Goal: Transaction & Acquisition: Obtain resource

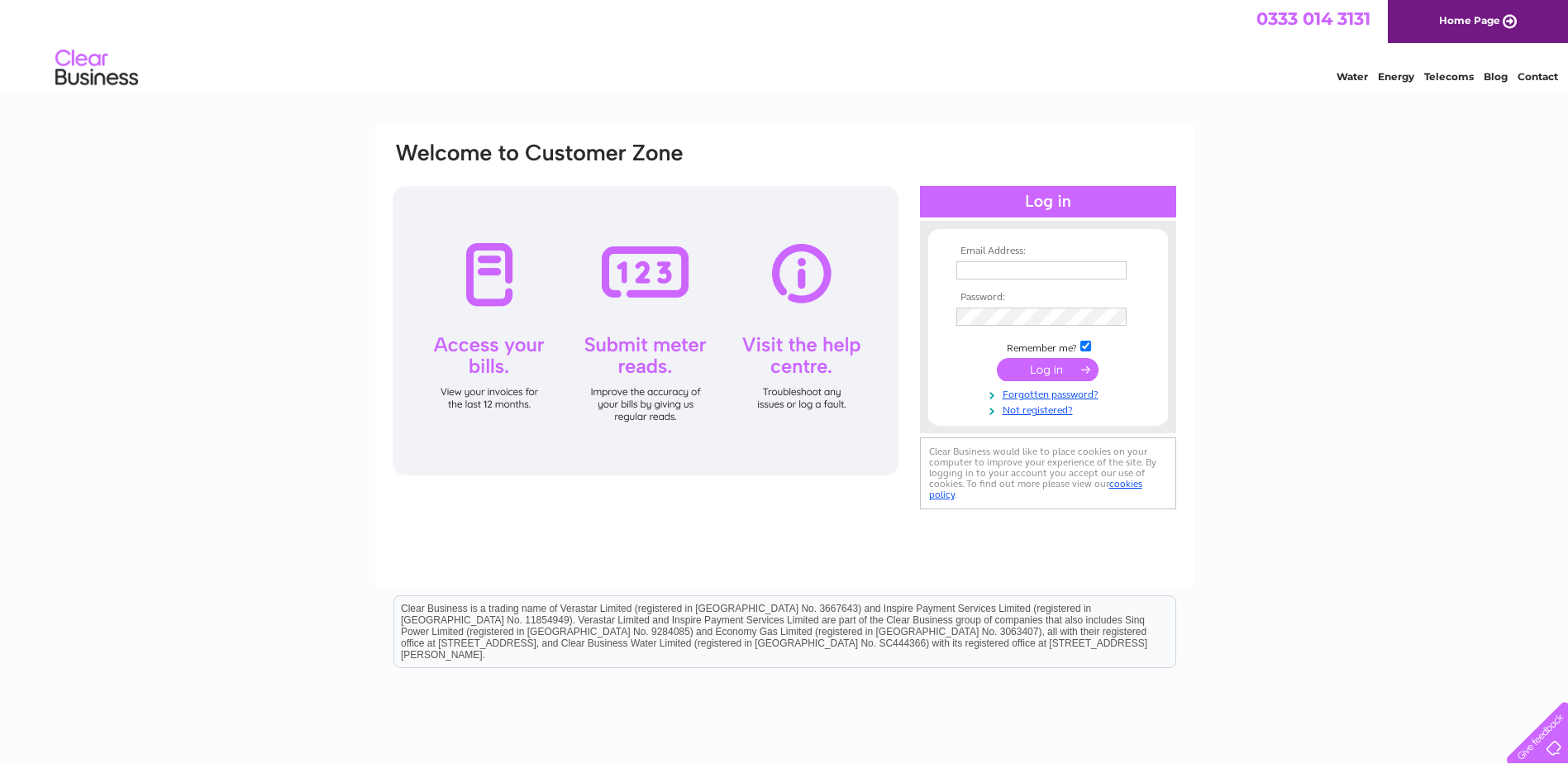
click at [1007, 268] on input "text" at bounding box center [1041, 270] width 170 height 18
type input "admin@alanmackay.co.uk"
click at [1033, 372] on input "submit" at bounding box center [1048, 370] width 102 height 23
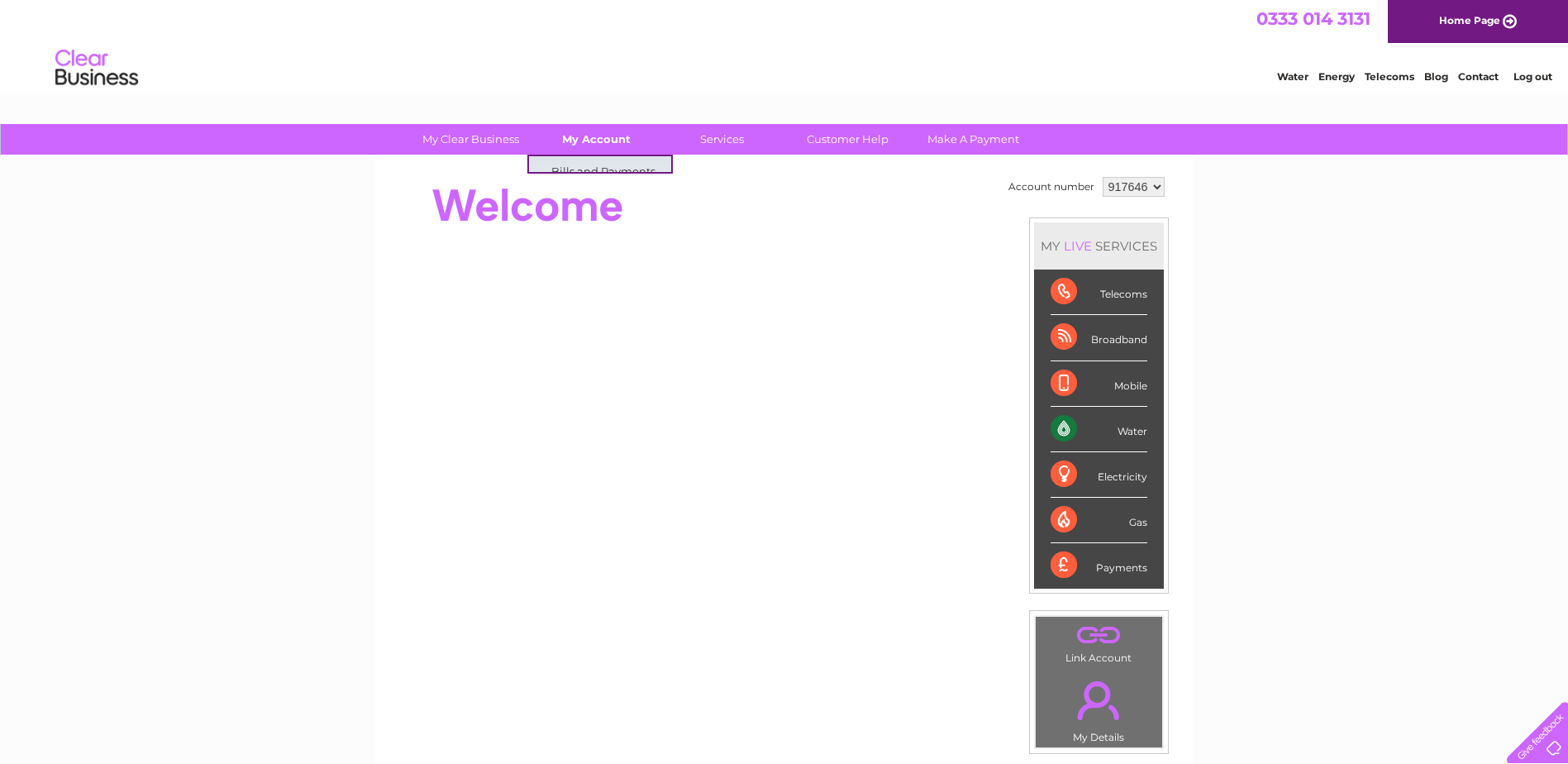
click at [604, 142] on link "My Account" at bounding box center [596, 139] width 136 height 31
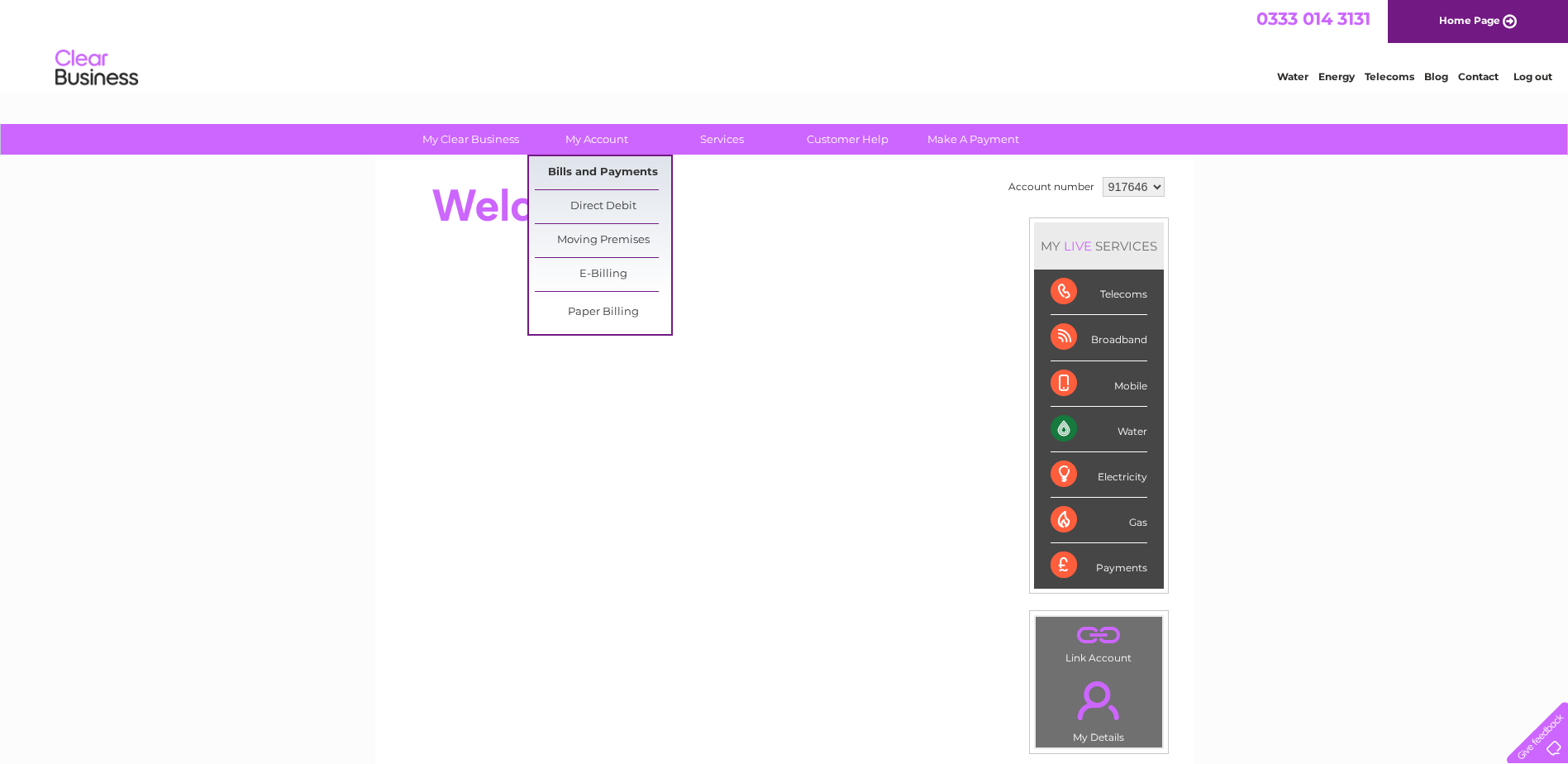
click at [602, 170] on link "Bills and Payments" at bounding box center [603, 173] width 136 height 33
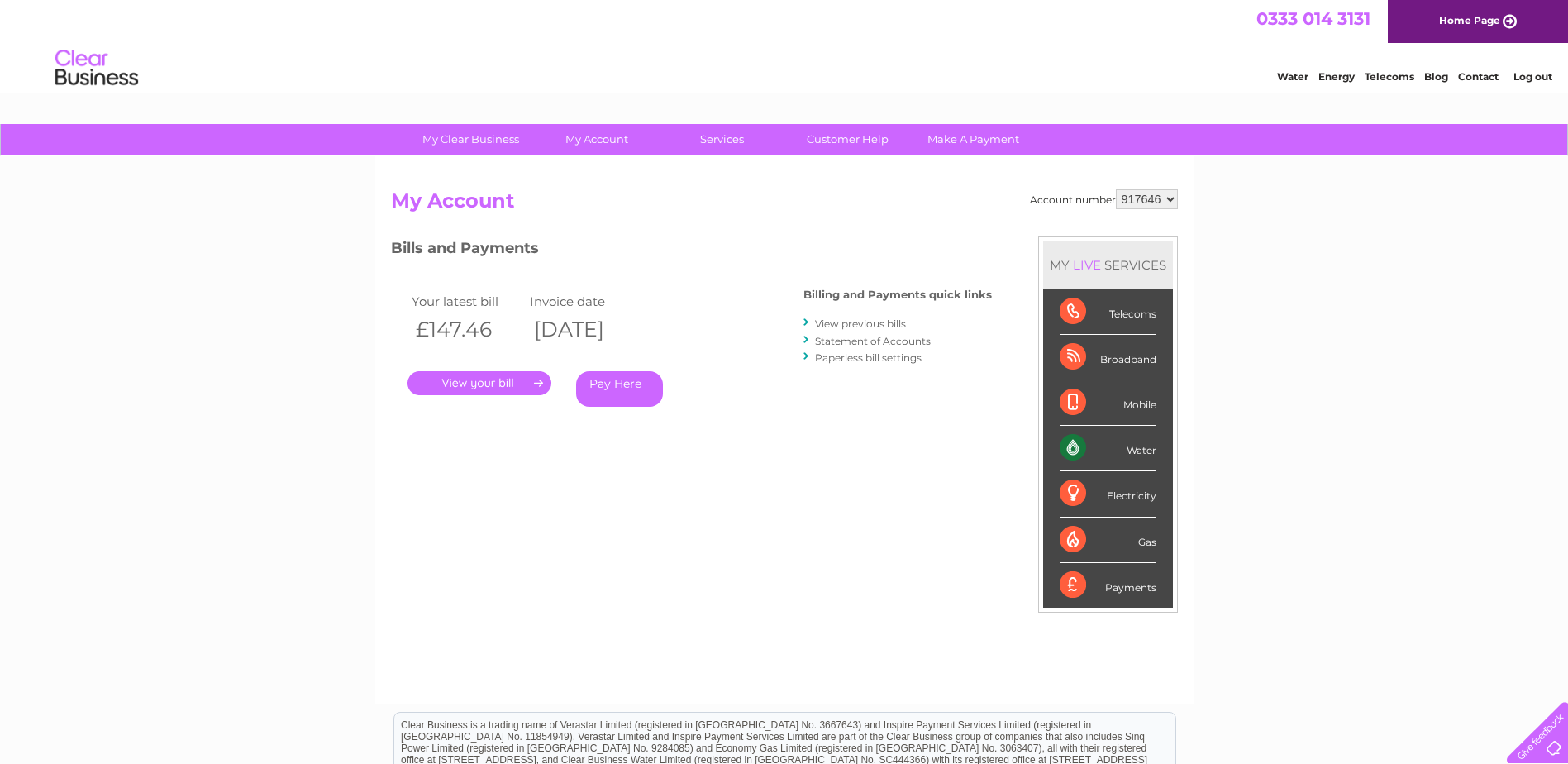
click at [469, 384] on link "." at bounding box center [479, 383] width 143 height 24
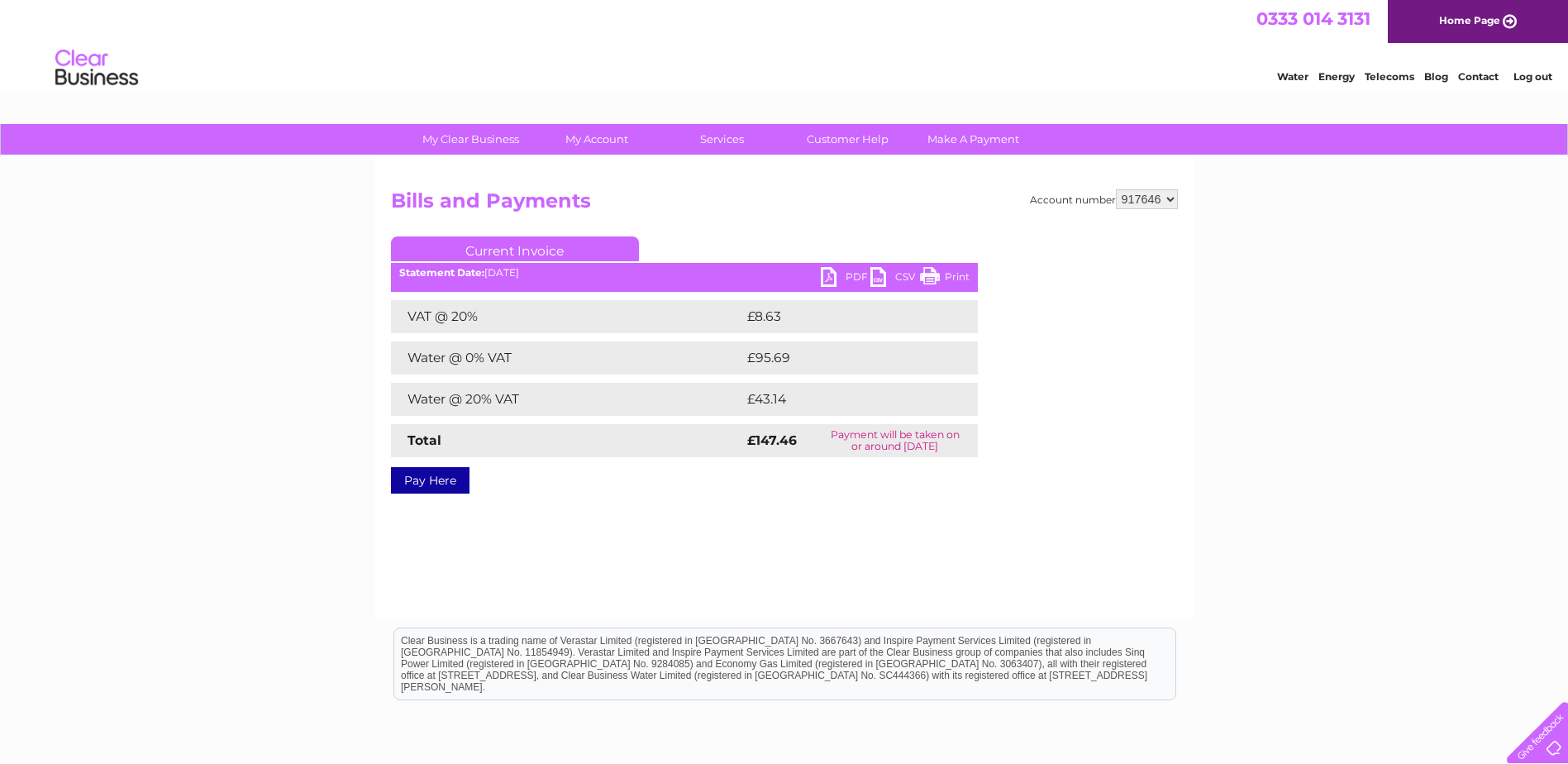
click at [850, 275] on link "PDF" at bounding box center [846, 278] width 49 height 24
click at [1523, 78] on link "Log out" at bounding box center [1533, 77] width 39 height 12
